Goal: Transaction & Acquisition: Purchase product/service

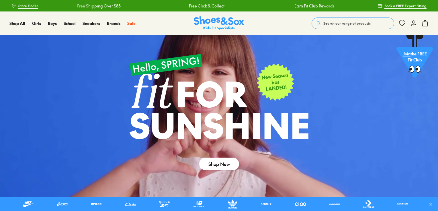
click at [380, 25] on button "Search our range of products" at bounding box center [353, 22] width 83 height 11
click at [312, 17] on button "Search our range of products" at bounding box center [353, 22] width 83 height 11
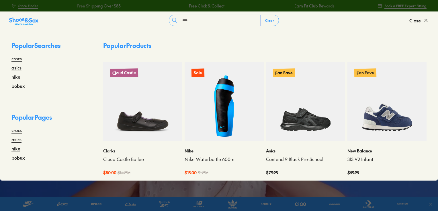
type input "****"
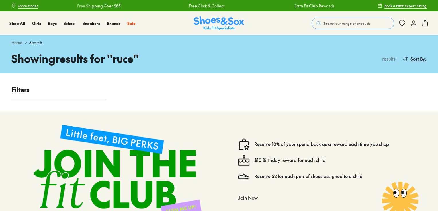
click at [349, 24] on span "Search our range of products" at bounding box center [346, 23] width 47 height 5
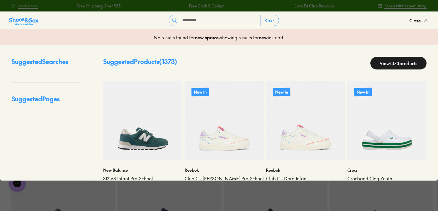
click at [233, 19] on input "**********" at bounding box center [220, 20] width 81 height 11
click at [232, 21] on input "**********" at bounding box center [220, 20] width 81 height 11
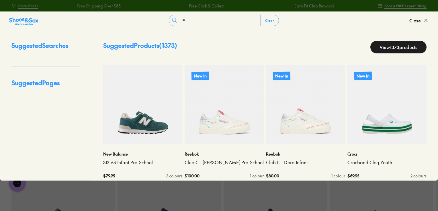
type input "*"
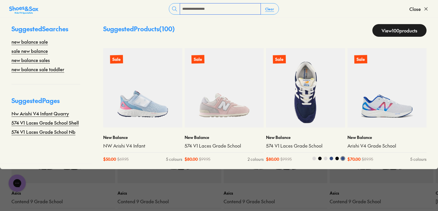
scroll to position [69, 0]
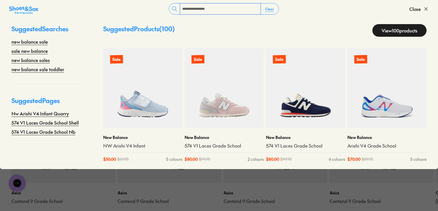
type input "**********"
click at [385, 29] on link "View 100 products" at bounding box center [399, 30] width 54 height 13
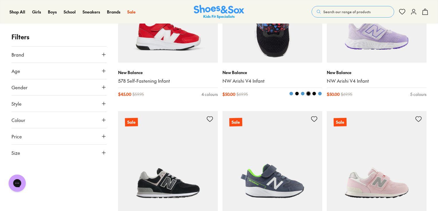
scroll to position [803, 0]
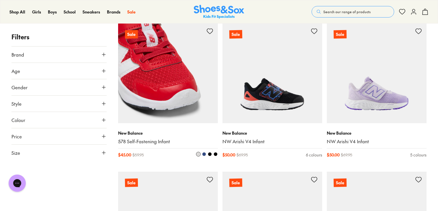
click at [151, 84] on img at bounding box center [168, 73] width 100 height 100
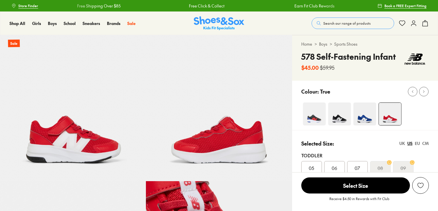
click at [320, 121] on img at bounding box center [314, 113] width 23 height 23
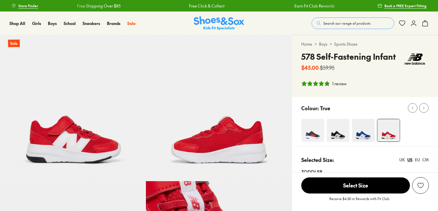
select select "*"
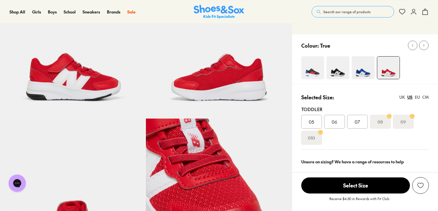
scroll to position [23, 0]
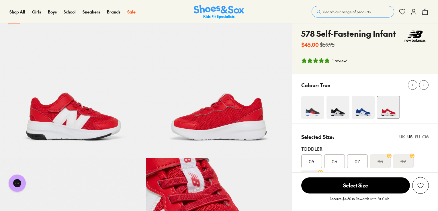
click at [314, 111] on img at bounding box center [312, 107] width 23 height 23
select select "*"
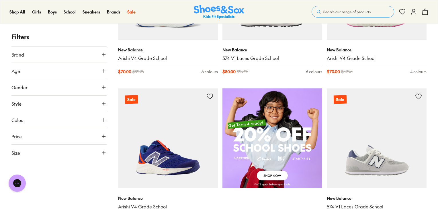
scroll to position [274, 0]
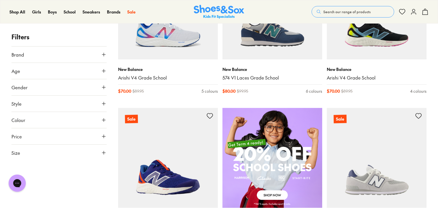
click at [174, 174] on img at bounding box center [168, 158] width 100 height 100
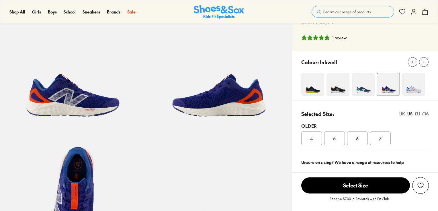
select select "*"
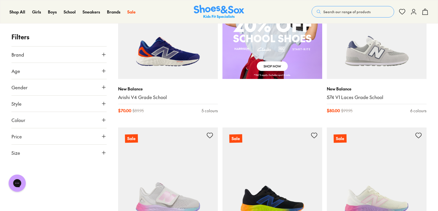
scroll to position [448, 0]
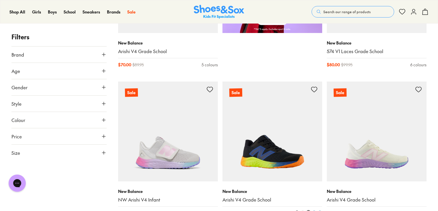
click at [263, 141] on img at bounding box center [272, 131] width 100 height 100
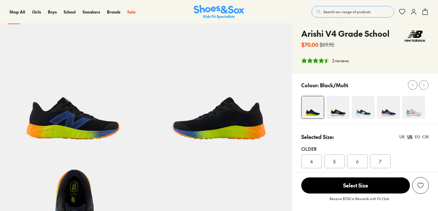
select select "*"
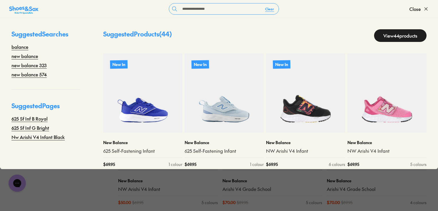
type input "**********"
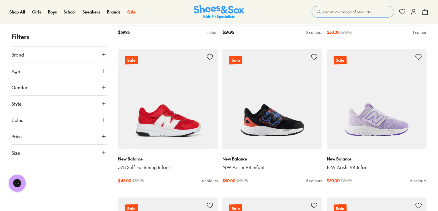
scroll to position [1674, 0]
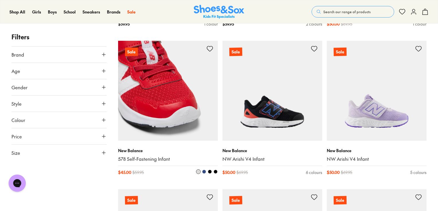
click at [137, 151] on p "New Balance" at bounding box center [168, 150] width 100 height 6
click at [163, 114] on img at bounding box center [168, 91] width 100 height 100
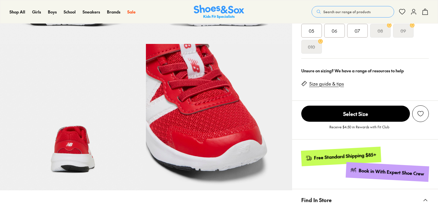
scroll to position [138, 0]
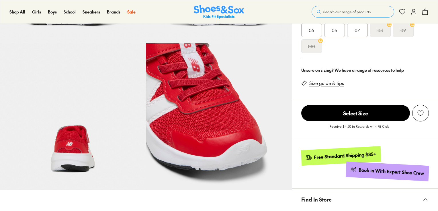
select select "*"
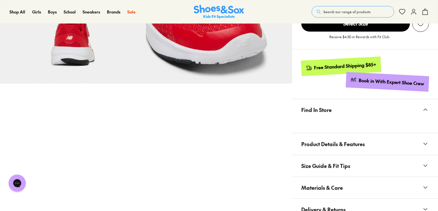
scroll to position [252, 0]
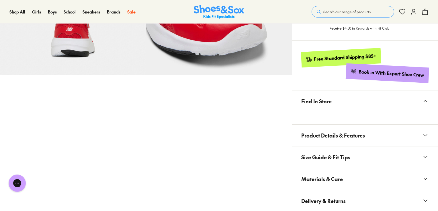
click at [316, 179] on span "Materials & Care" at bounding box center [322, 178] width 42 height 17
drag, startPoint x: 358, startPoint y: 189, endPoint x: 346, endPoint y: 191, distance: 11.6
click at [340, 192] on li "Product Code: SNB207_DPF" at bounding box center [370, 193] width 118 height 6
copy li "SNB207"
